Goal: Register for event/course

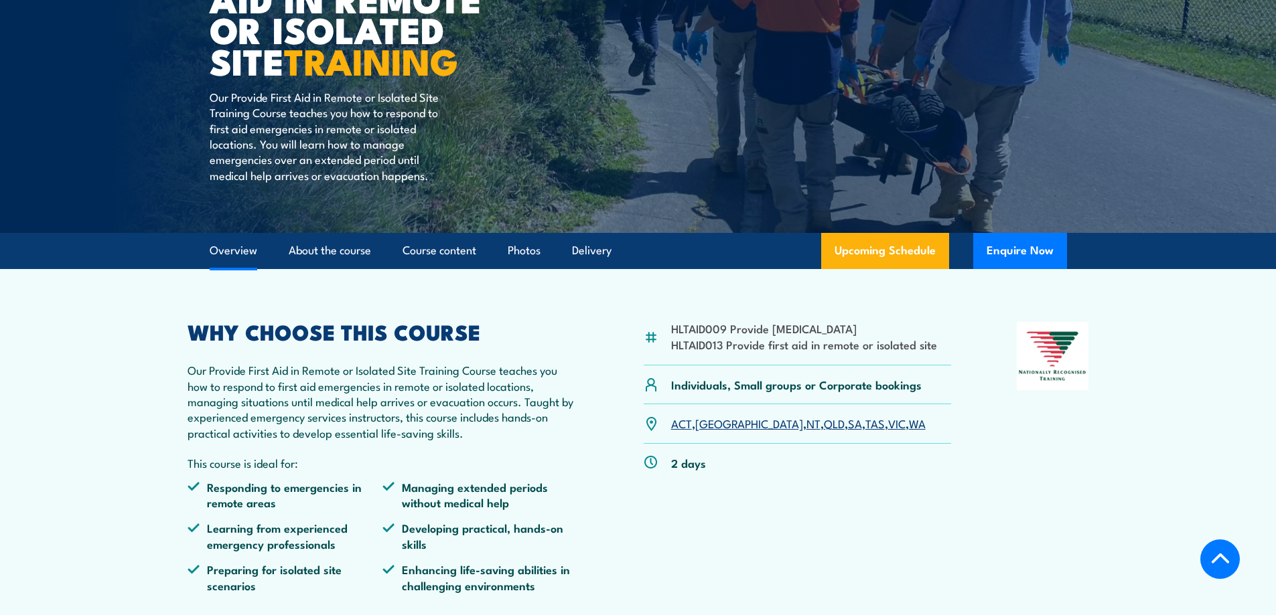
scroll to position [469, 0]
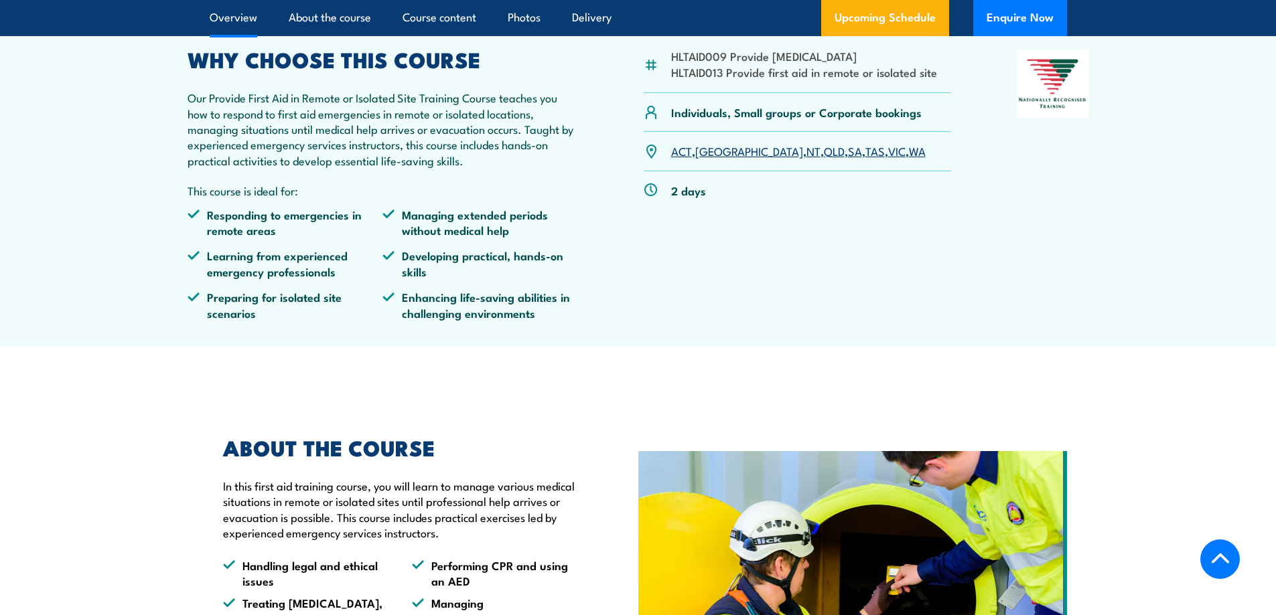
click at [709, 155] on link "[GEOGRAPHIC_DATA]" at bounding box center [749, 151] width 108 height 16
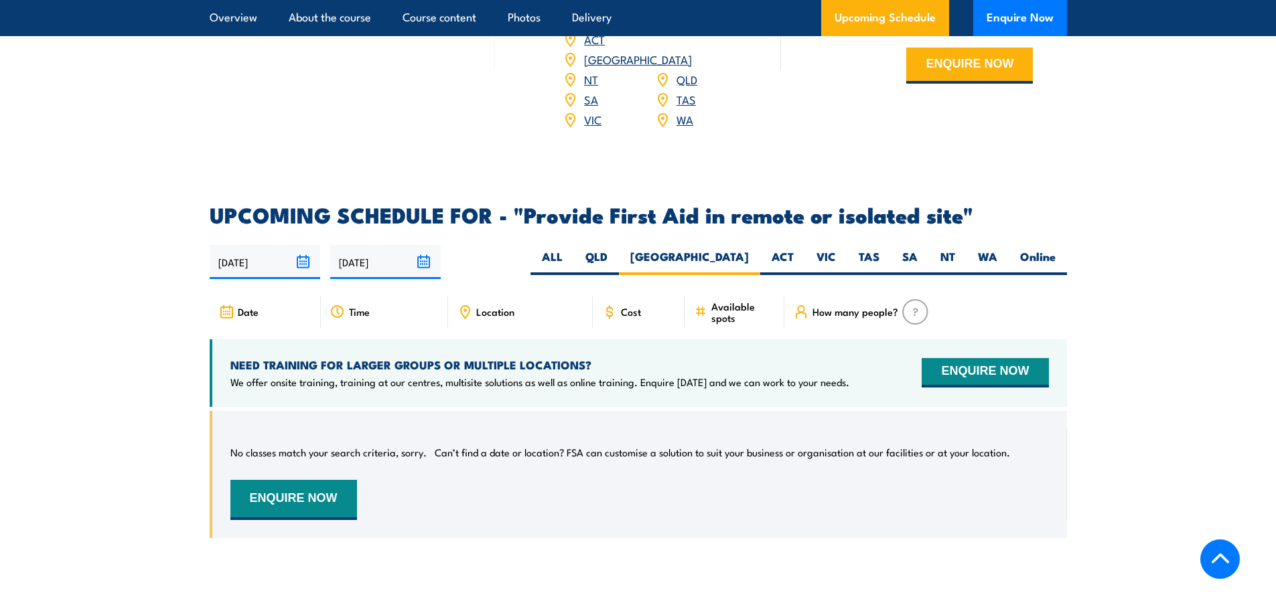
scroll to position [2209, 0]
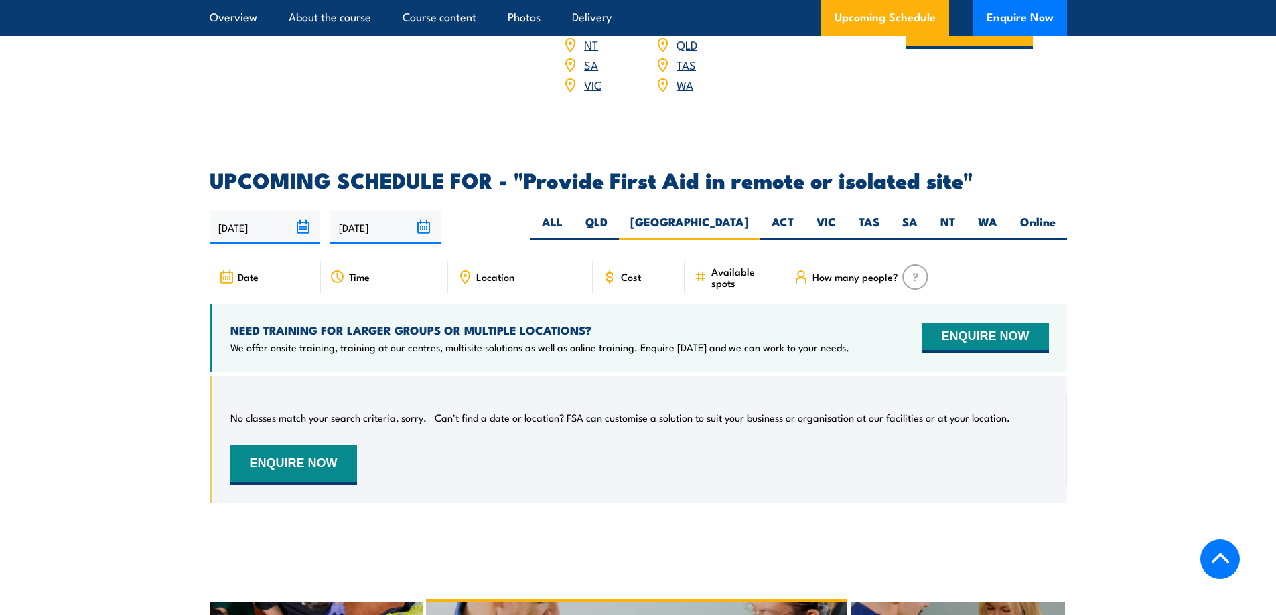
click at [487, 271] on span "Location" at bounding box center [495, 276] width 38 height 11
click at [466, 270] on icon at bounding box center [464, 277] width 15 height 15
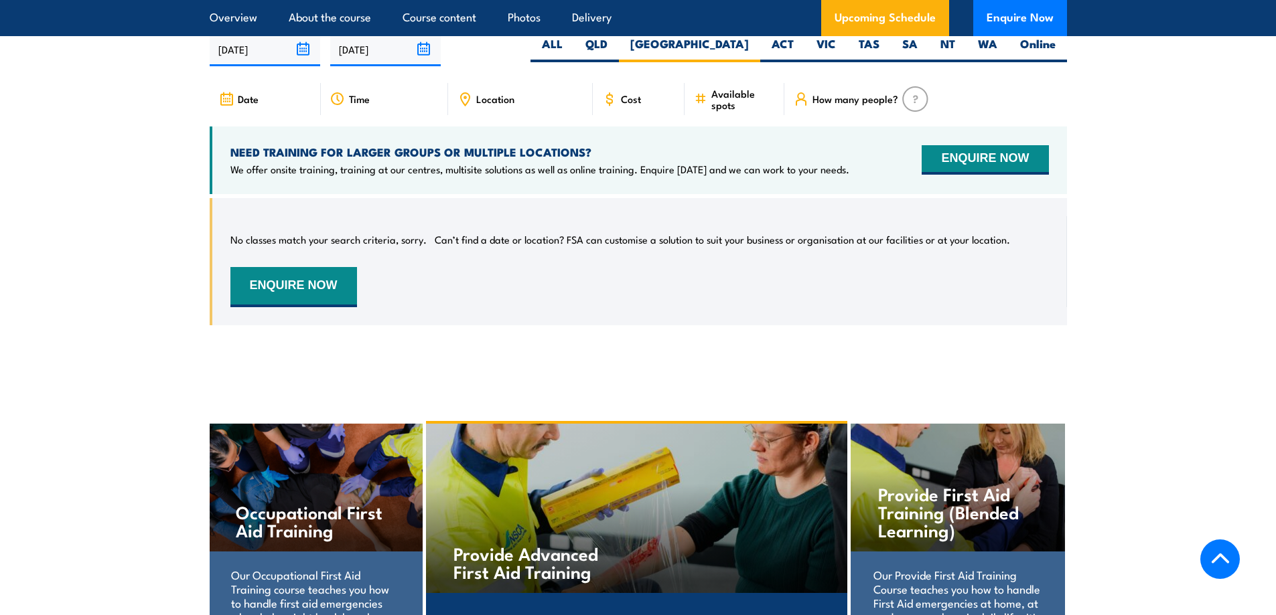
scroll to position [2611, 0]
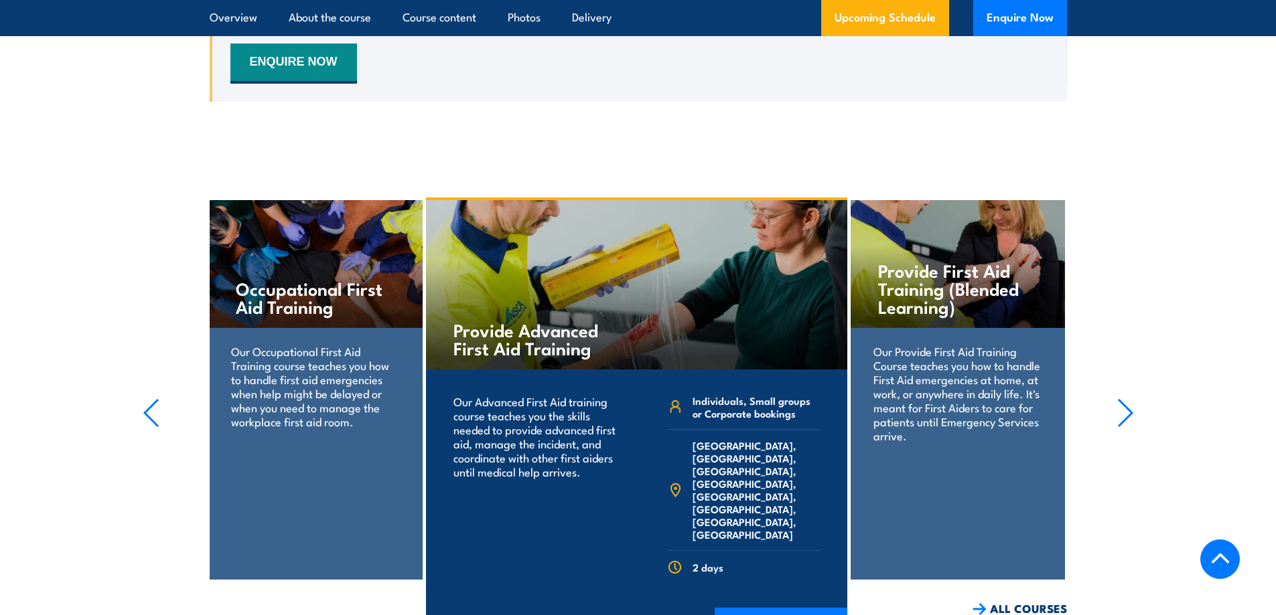
click at [1137, 378] on section "Provide First Aid Training (Blended Learning) Our Provide First Aid Training Co…" at bounding box center [638, 408] width 1276 height 420
click at [1130, 400] on icon "button" at bounding box center [1124, 413] width 13 height 27
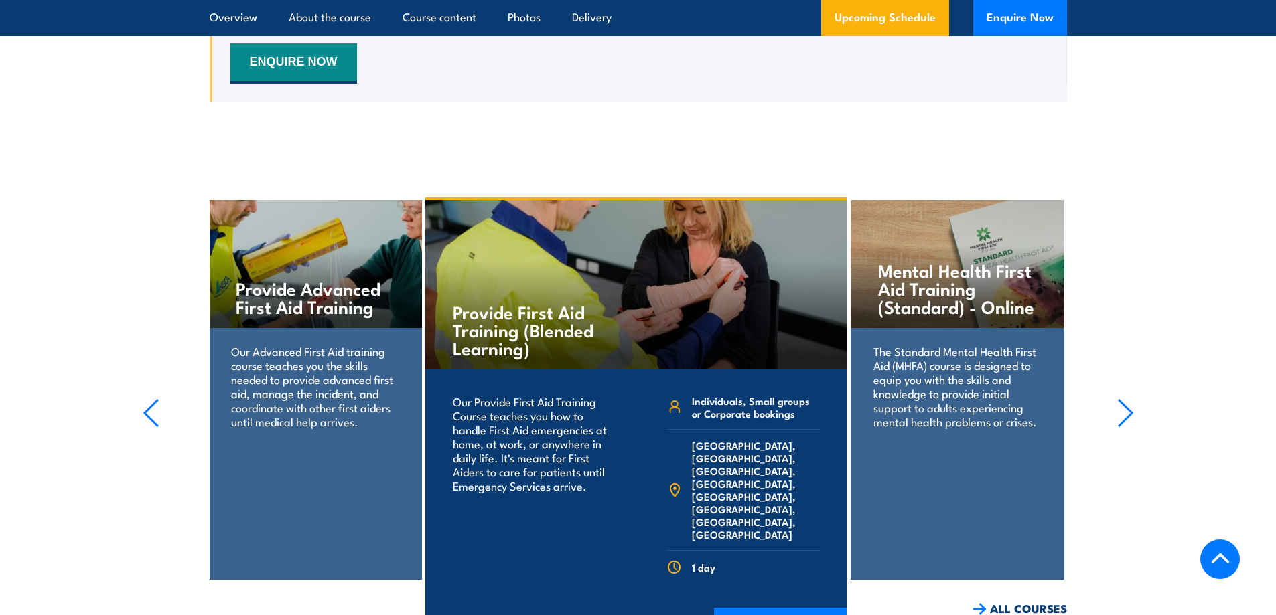
click at [1130, 400] on icon "button" at bounding box center [1124, 413] width 13 height 27
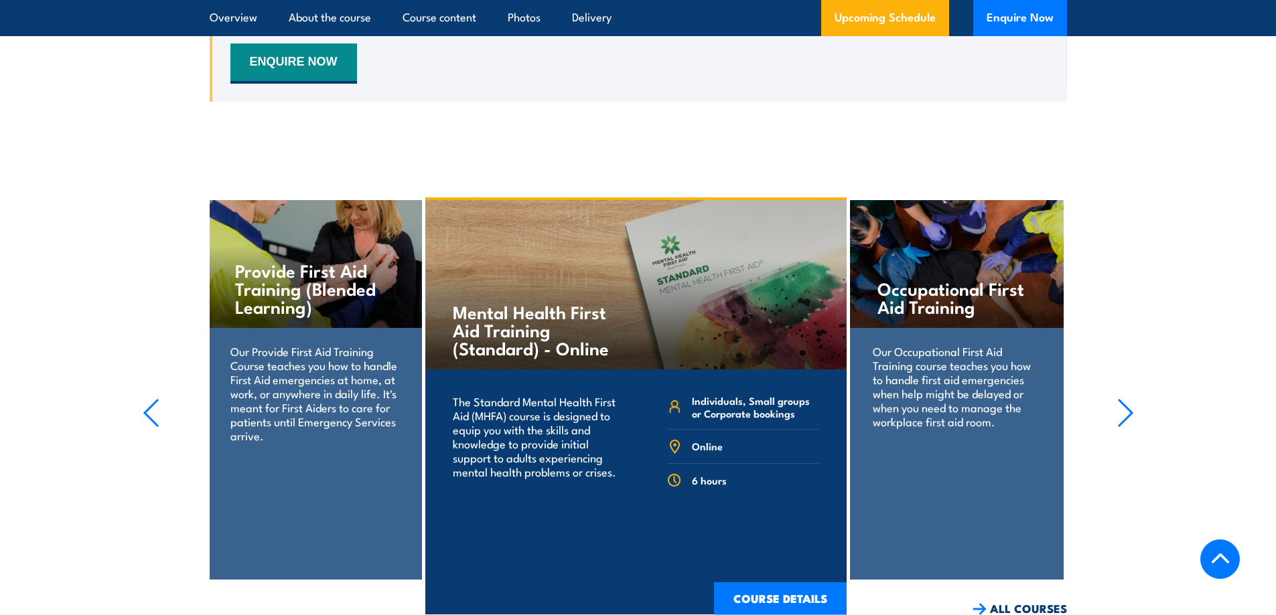
click at [1130, 400] on icon "button" at bounding box center [1124, 413] width 13 height 27
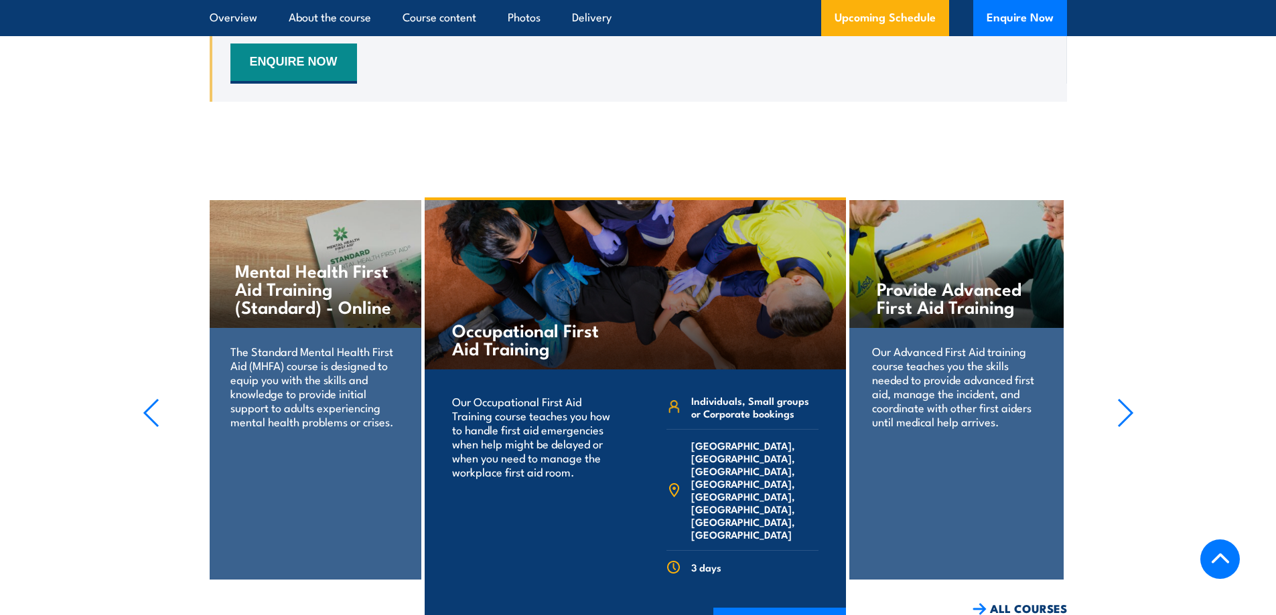
click at [1128, 400] on icon "button" at bounding box center [1124, 413] width 13 height 27
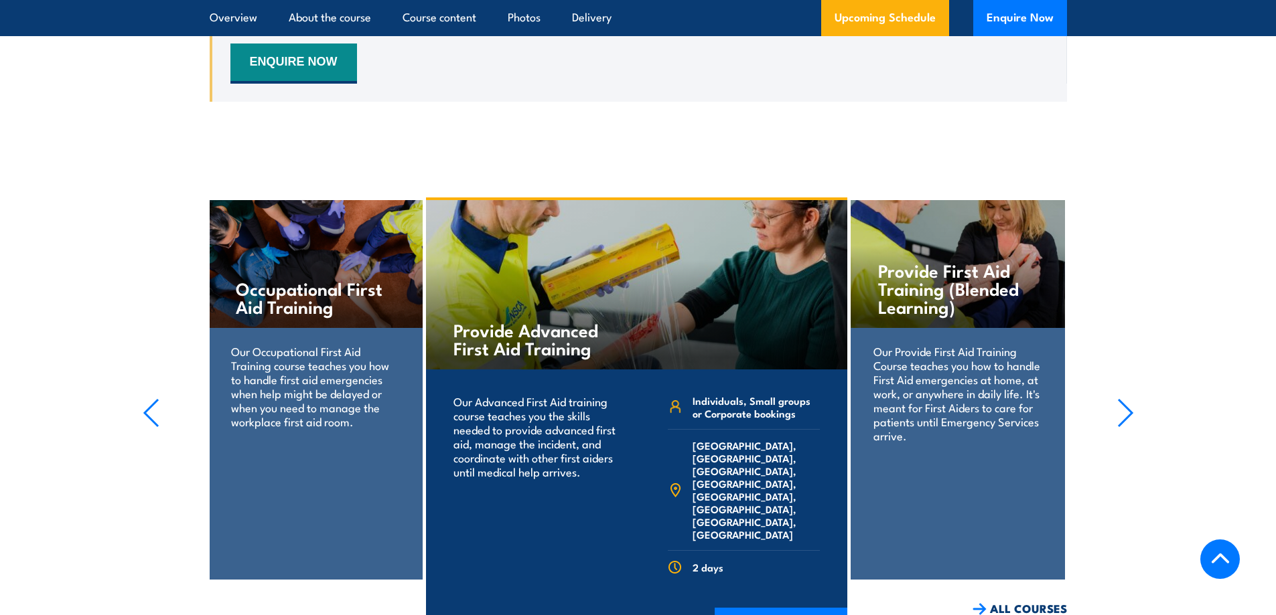
click at [1128, 400] on icon "button" at bounding box center [1124, 413] width 13 height 27
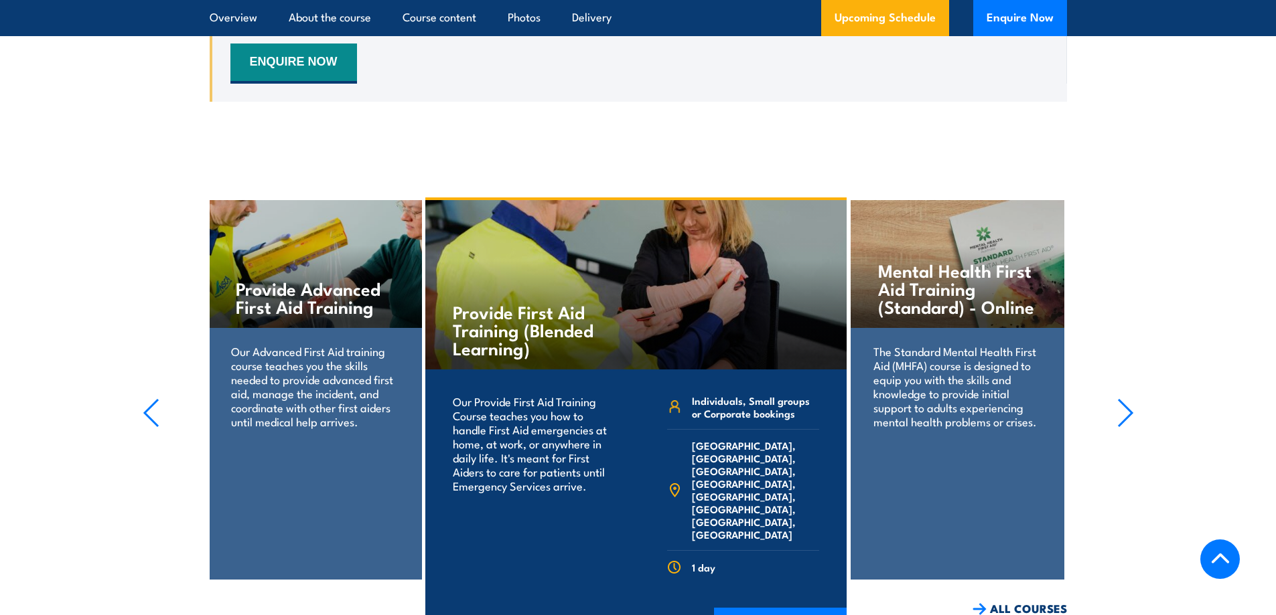
click at [143, 398] on icon "button" at bounding box center [151, 412] width 17 height 29
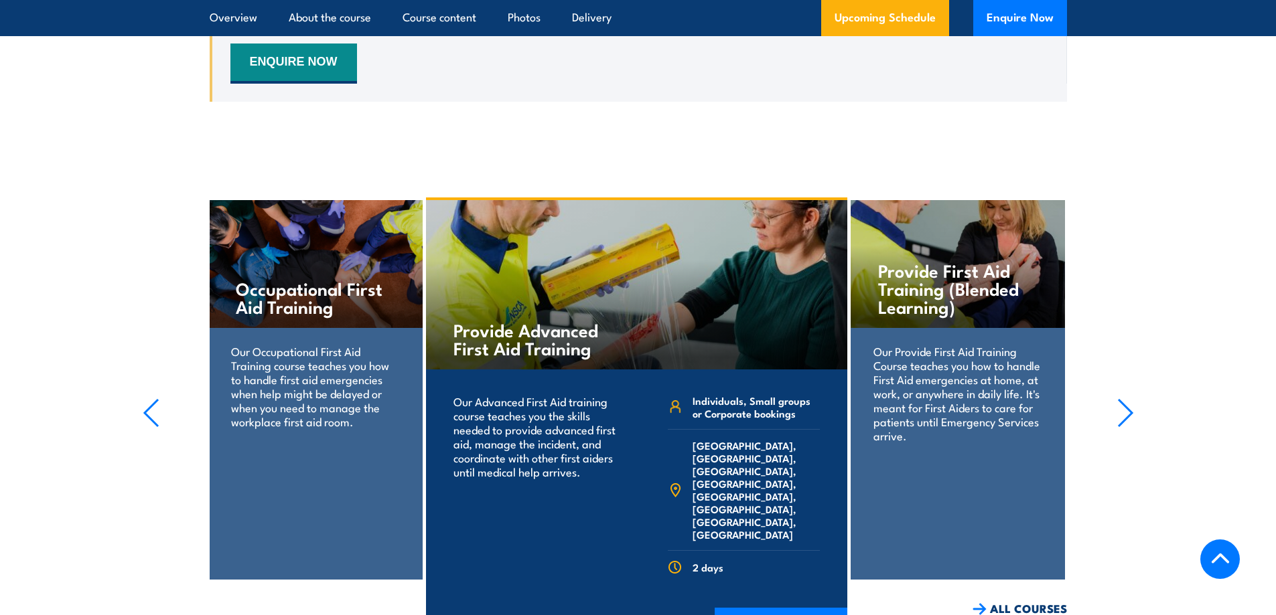
click at [145, 400] on icon "button" at bounding box center [151, 413] width 13 height 27
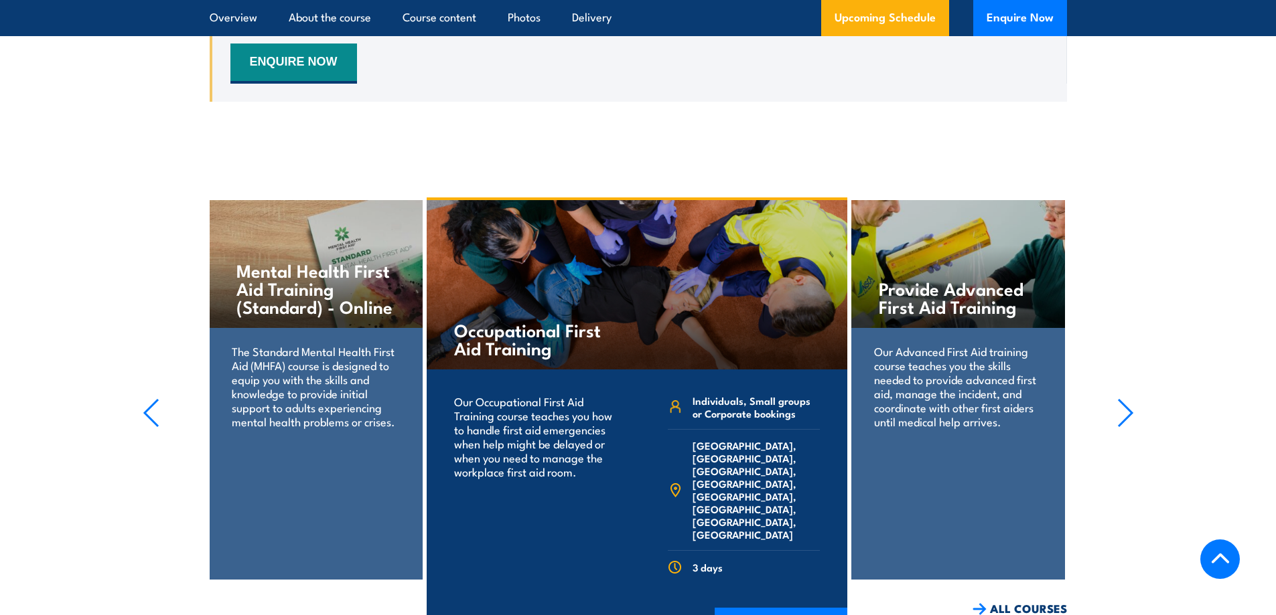
click at [145, 400] on icon "button" at bounding box center [151, 413] width 13 height 27
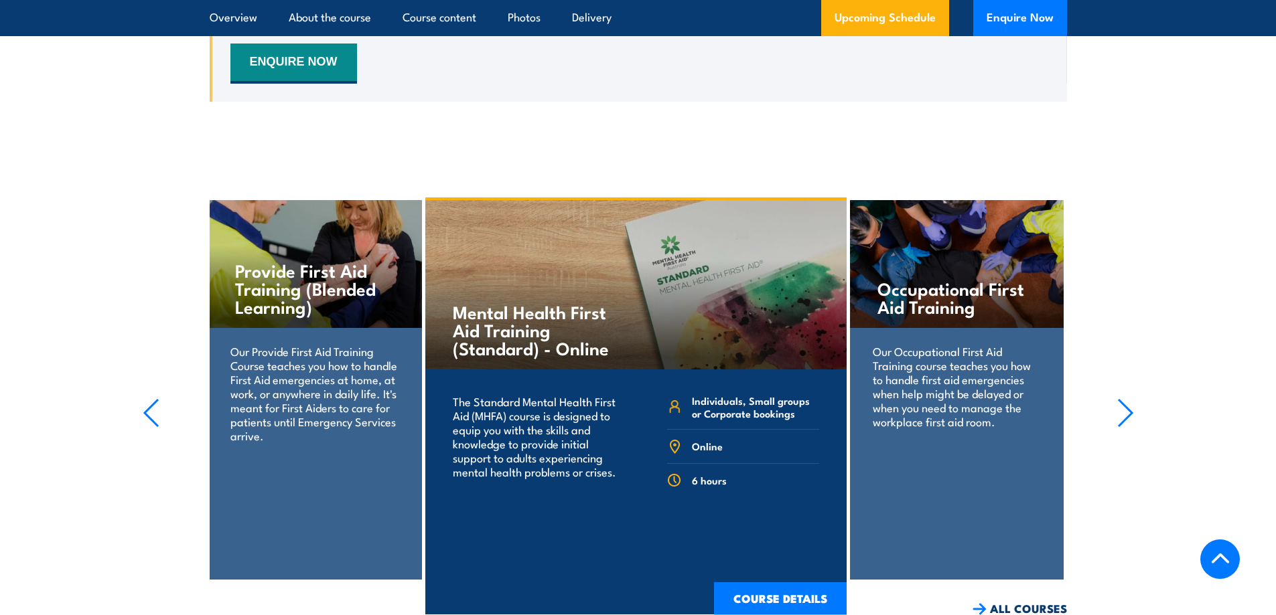
click at [145, 400] on icon "button" at bounding box center [151, 413] width 13 height 27
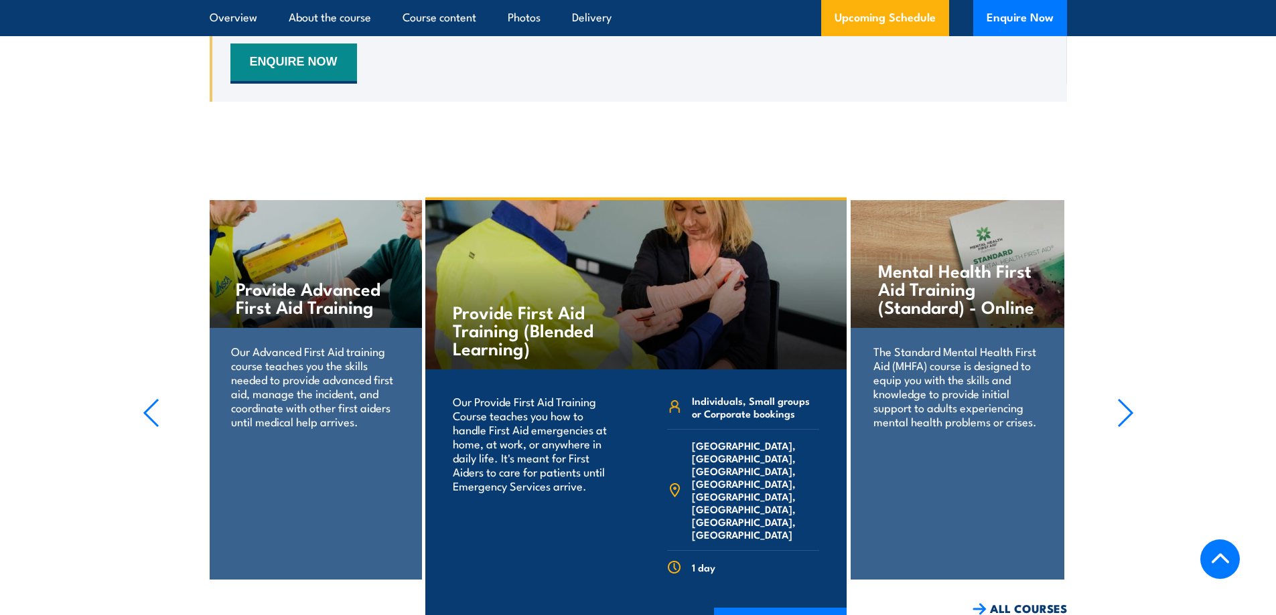
click at [145, 400] on icon "button" at bounding box center [151, 413] width 13 height 27
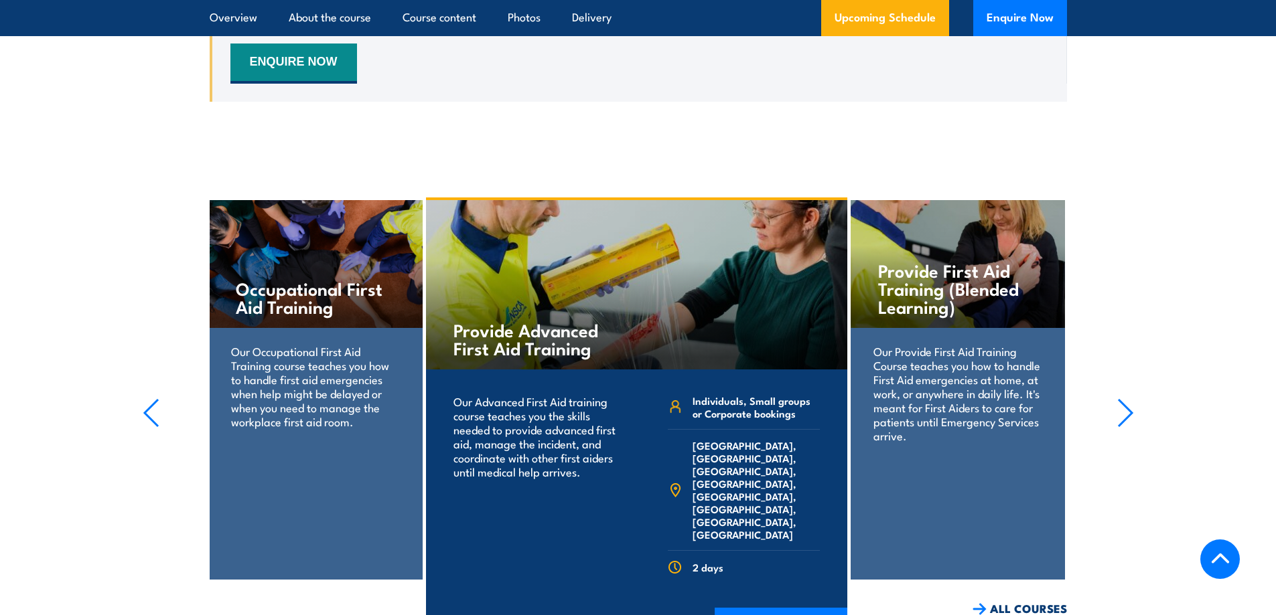
click at [145, 400] on icon "button" at bounding box center [151, 413] width 13 height 27
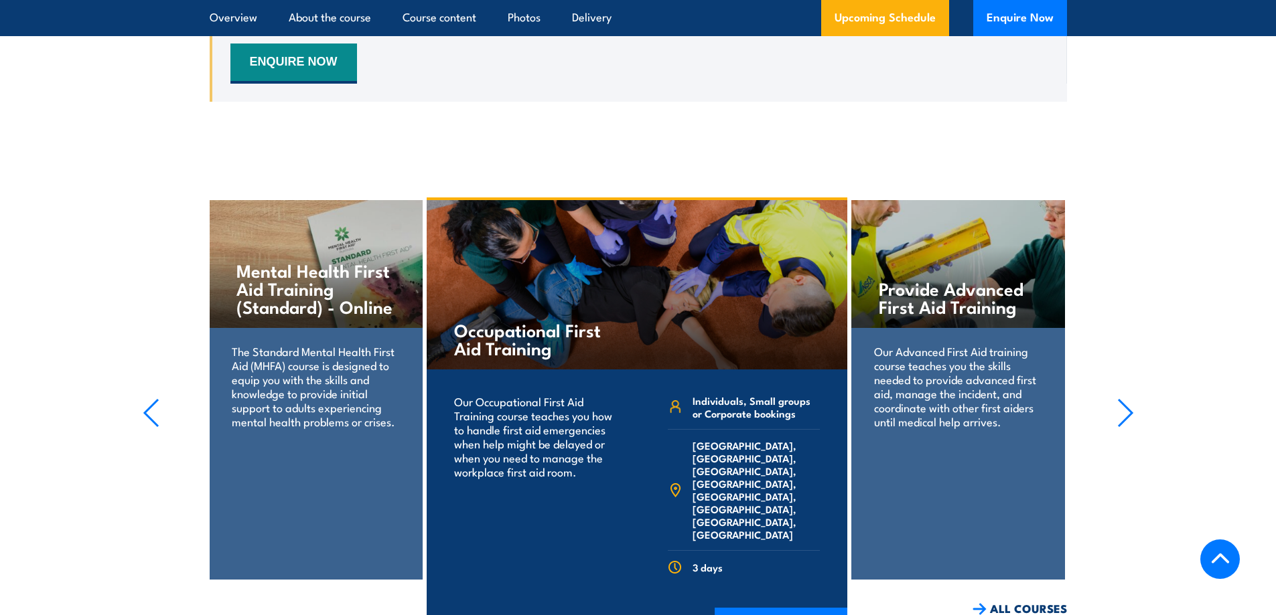
click at [145, 400] on icon "button" at bounding box center [151, 413] width 13 height 27
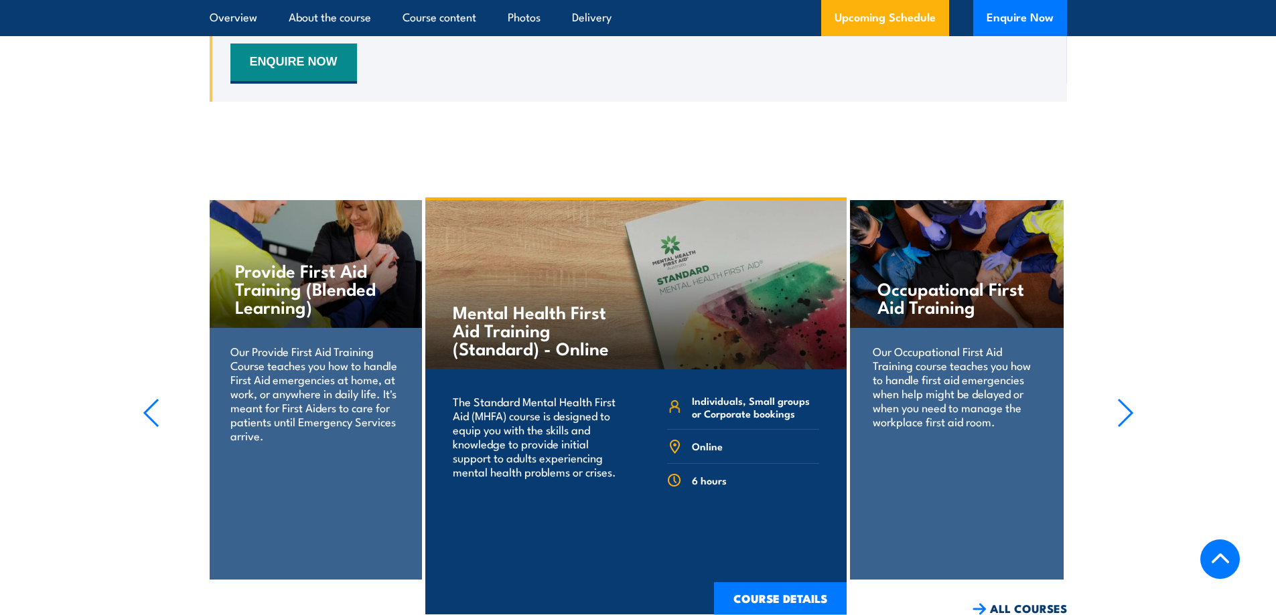
click at [145, 400] on icon "button" at bounding box center [151, 413] width 13 height 27
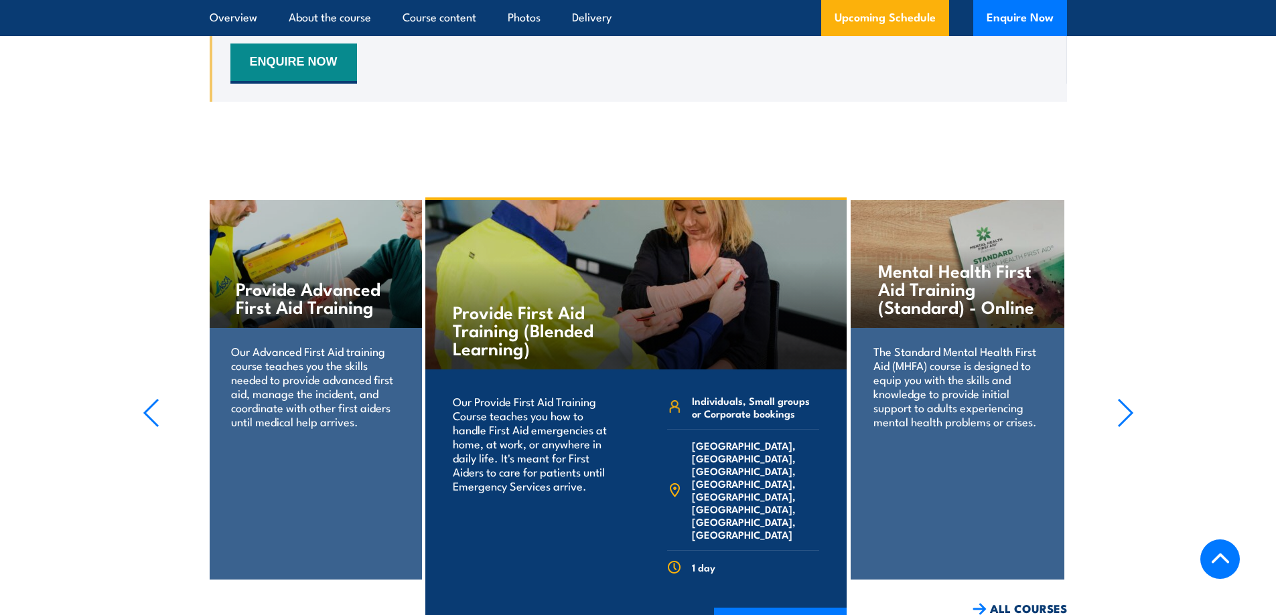
click at [145, 400] on icon "button" at bounding box center [151, 413] width 13 height 27
